Goal: Book appointment/travel/reservation

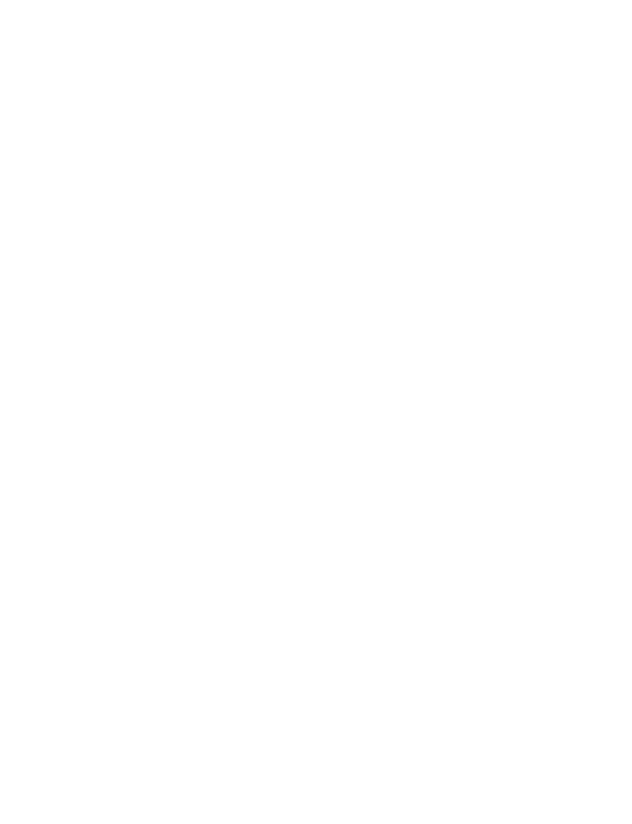
click at [581, 34] on icon at bounding box center [578, 34] width 14 height 11
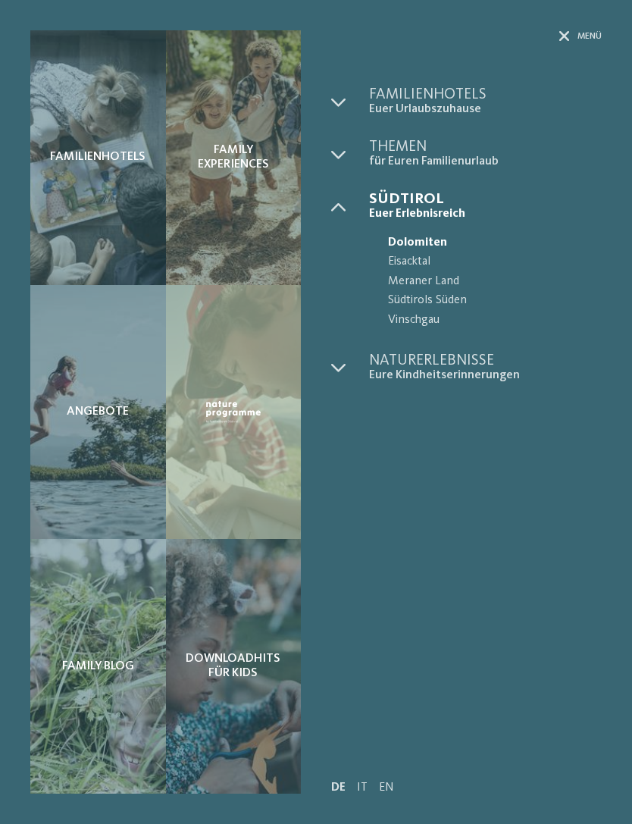
click at [447, 107] on span "Euer Urlaubszuhause" at bounding box center [485, 109] width 233 height 14
click at [349, 103] on div at bounding box center [350, 102] width 38 height 30
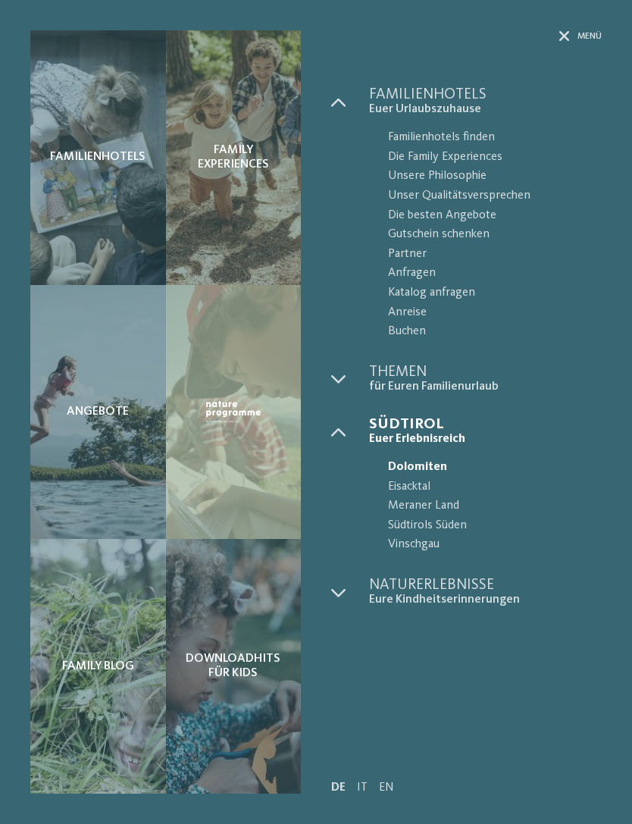
click at [456, 516] on span "Südtirols Süden" at bounding box center [495, 526] width 214 height 20
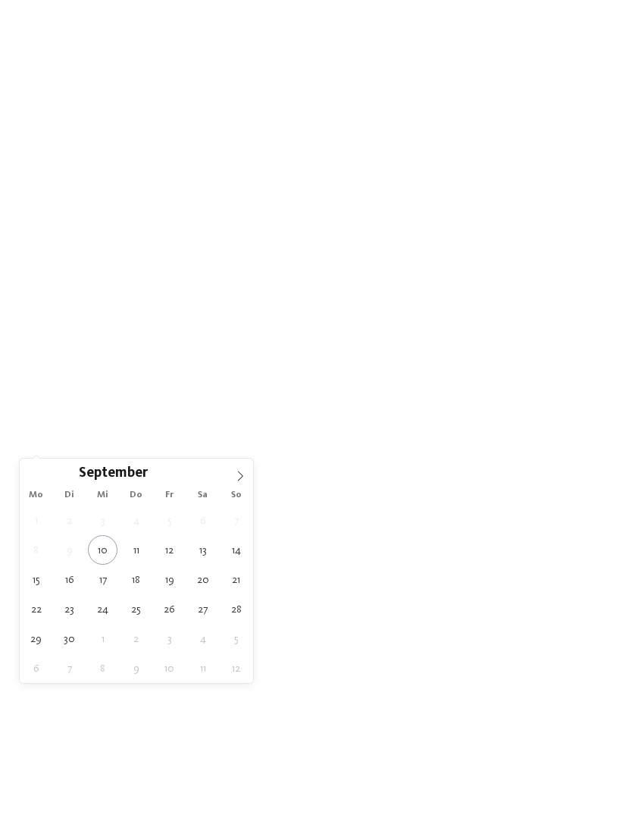
click at [239, 482] on span at bounding box center [240, 471] width 26 height 26
click at [246, 474] on span at bounding box center [240, 471] width 26 height 26
click at [239, 476] on icon at bounding box center [240, 476] width 11 height 11
click at [249, 473] on span at bounding box center [240, 471] width 26 height 26
type input "****"
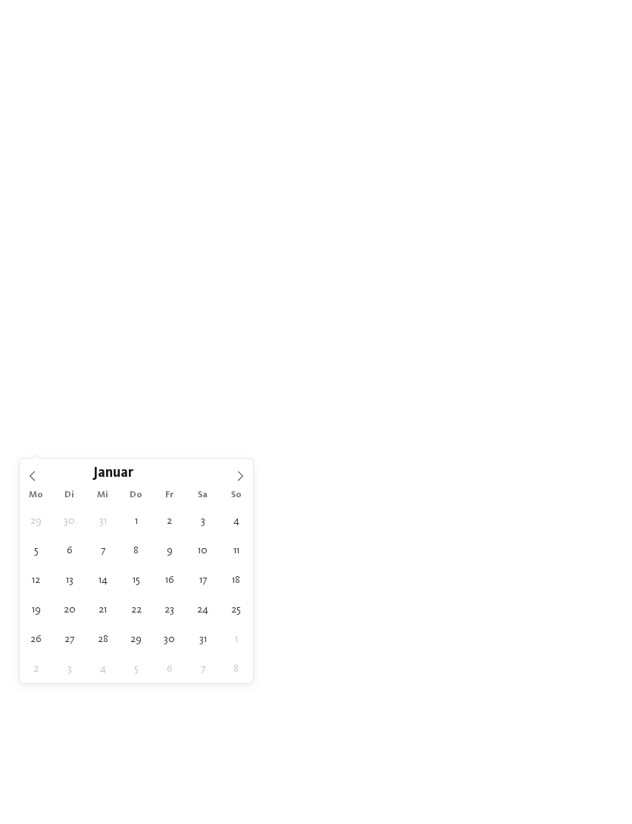
click at [245, 476] on span at bounding box center [240, 471] width 26 height 26
click at [245, 478] on span at bounding box center [240, 471] width 26 height 26
click at [243, 481] on icon at bounding box center [240, 476] width 11 height 11
click at [241, 481] on icon at bounding box center [240, 476] width 11 height 11
type div "[DATE]"
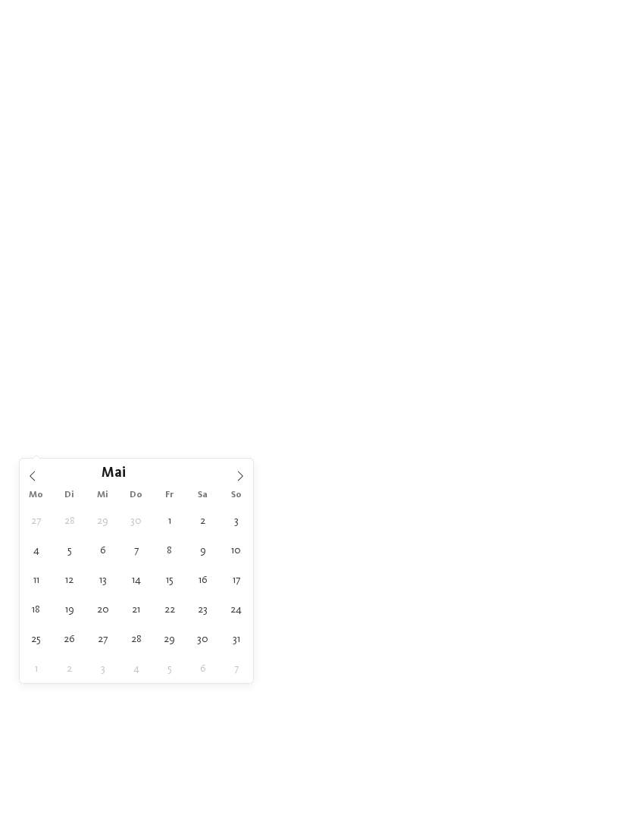
type input "****"
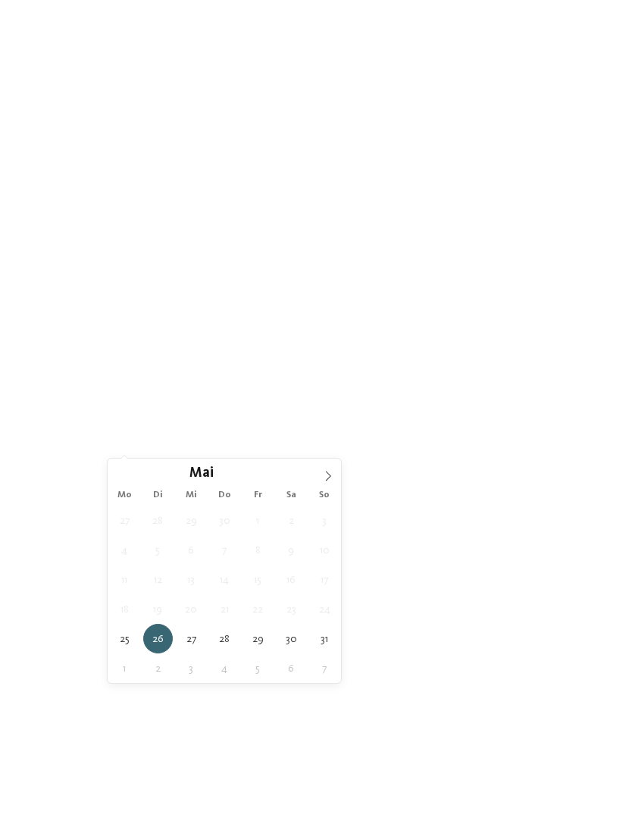
click at [185, 417] on icon at bounding box center [182, 414] width 6 height 6
click at [333, 475] on icon at bounding box center [328, 476] width 11 height 11
type div "[DATE]"
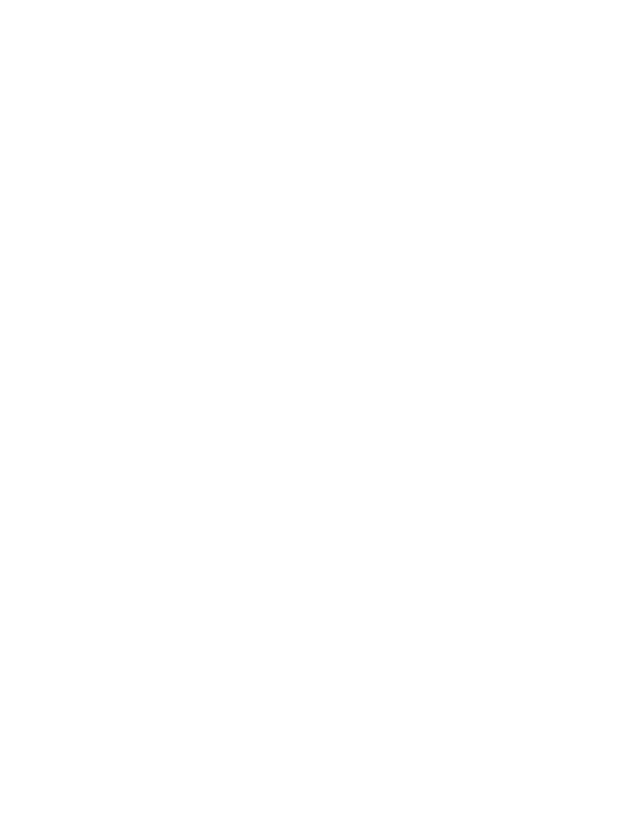
click at [270, 428] on div "Region" at bounding box center [237, 415] width 83 height 27
click at [411, 329] on div at bounding box center [406, 336] width 15 height 15
click at [361, 496] on div "übernehmen" at bounding box center [315, 511] width 197 height 30
click at [372, 417] on icon at bounding box center [371, 414] width 6 height 6
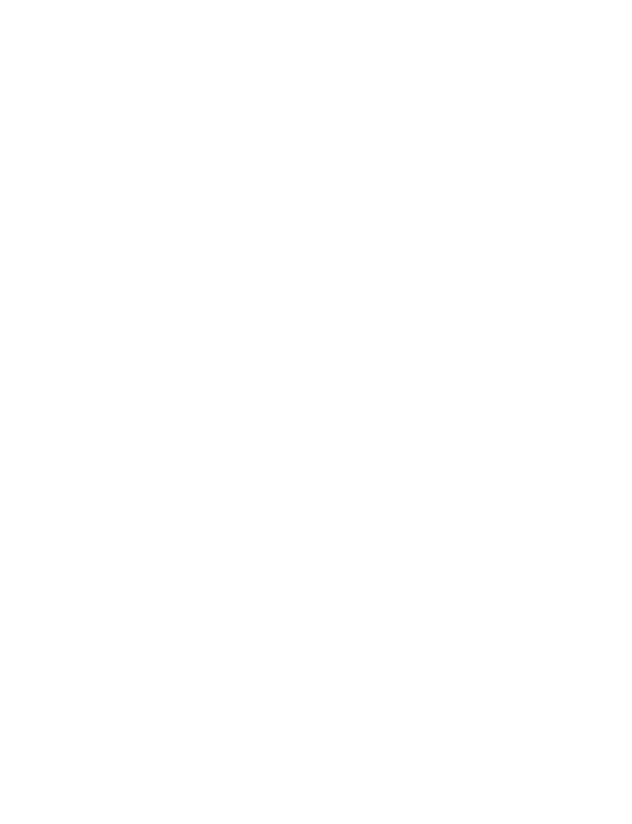
click at [283, 450] on div at bounding box center [285, 457] width 15 height 15
click at [533, 419] on div at bounding box center [528, 426] width 15 height 15
click at [534, 419] on div at bounding box center [528, 426] width 15 height 15
click at [323, 681] on div "übernehmen" at bounding box center [315, 696] width 439 height 30
click at [588, 428] on link "Hotel finden" at bounding box center [570, 415] width 83 height 27
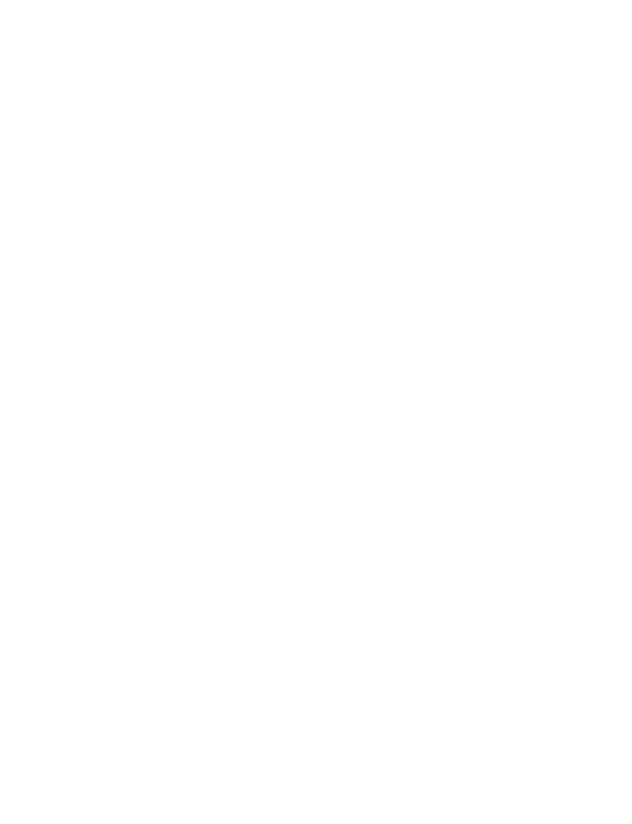
scroll to position [826, 0]
click at [67, 255] on div "Familienhotel finden" at bounding box center [97, 288] width 134 height 67
